Goal: Task Accomplishment & Management: Manage account settings

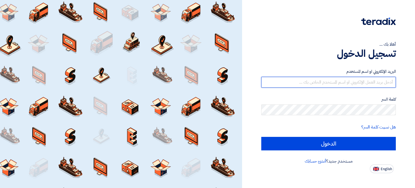
type input "[PERSON_NAME][EMAIL_ADDRESS][DOMAIN_NAME]"
click at [352, 82] on input "[PERSON_NAME][EMAIL_ADDRESS][DOMAIN_NAME]" at bounding box center [328, 82] width 135 height 11
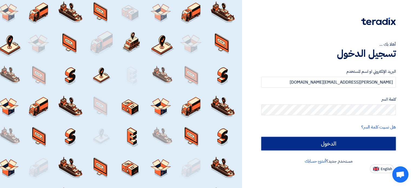
click at [320, 147] on input "الدخول" at bounding box center [328, 144] width 135 height 14
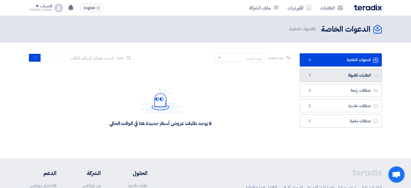
click at [337, 75] on link "الطلبات المقبولة الطلبات المقبولة 1" at bounding box center [341, 75] width 82 height 13
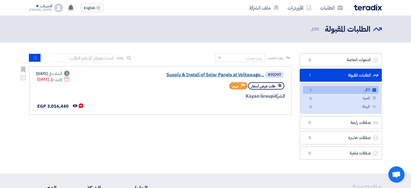
click at [182, 75] on link "Supply & Install of Solar Panels at Volkswage..." at bounding box center [210, 74] width 108 height 5
